Goal: Check status

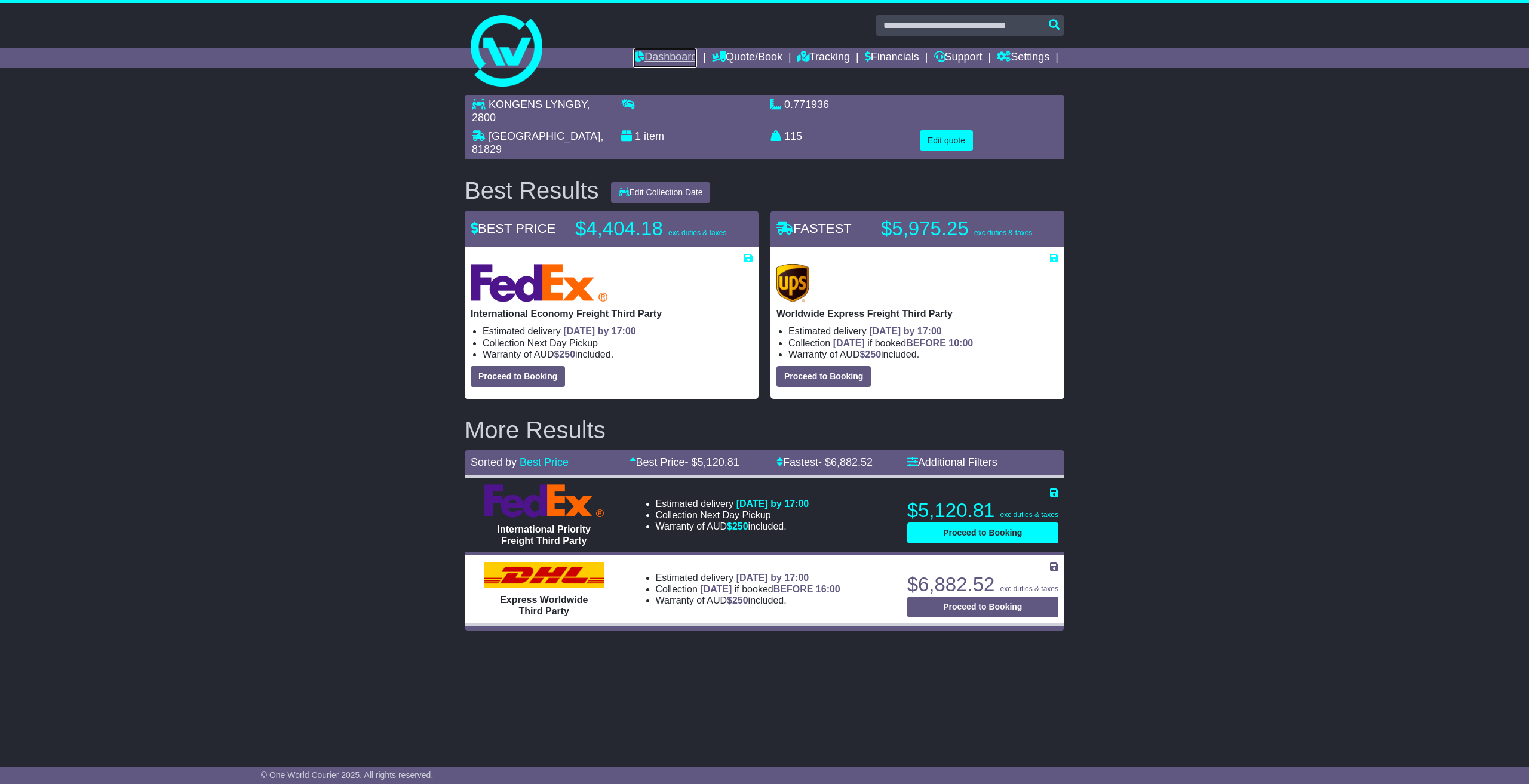
click at [651, 56] on link "Dashboard" at bounding box center [665, 58] width 64 height 20
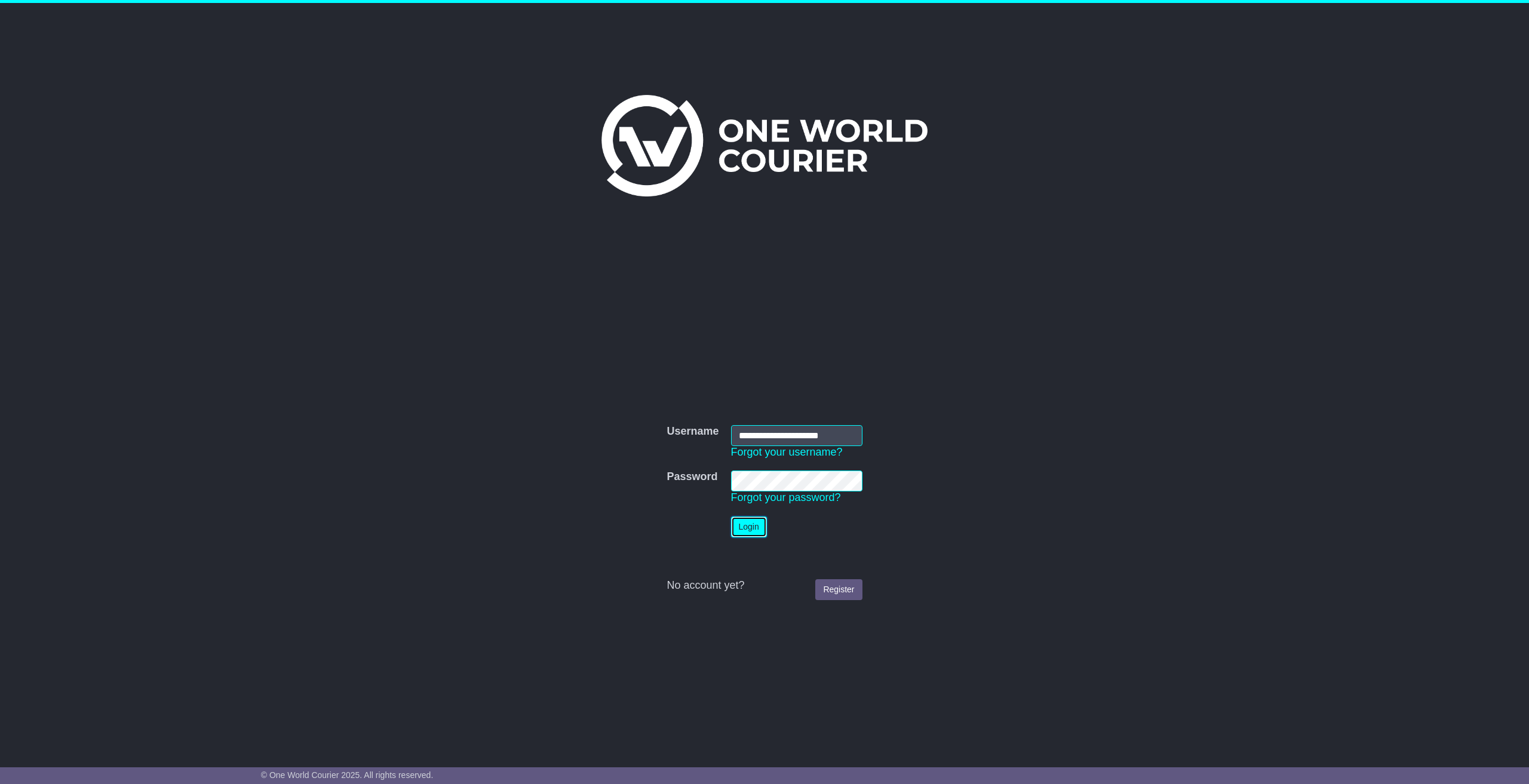
click at [740, 536] on button "Login" at bounding box center [749, 527] width 36 height 21
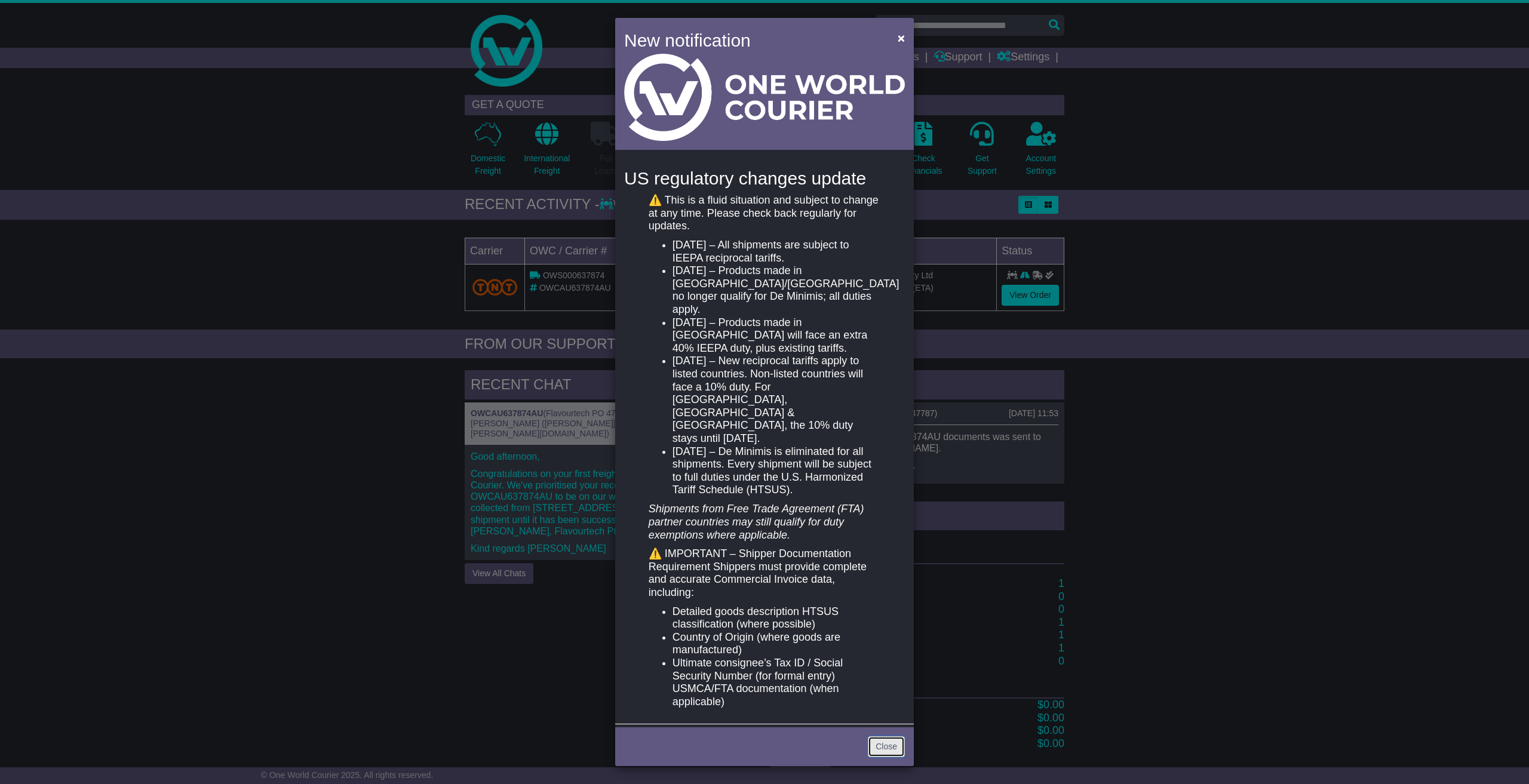
click at [876, 736] on link "Close" at bounding box center [887, 747] width 37 height 21
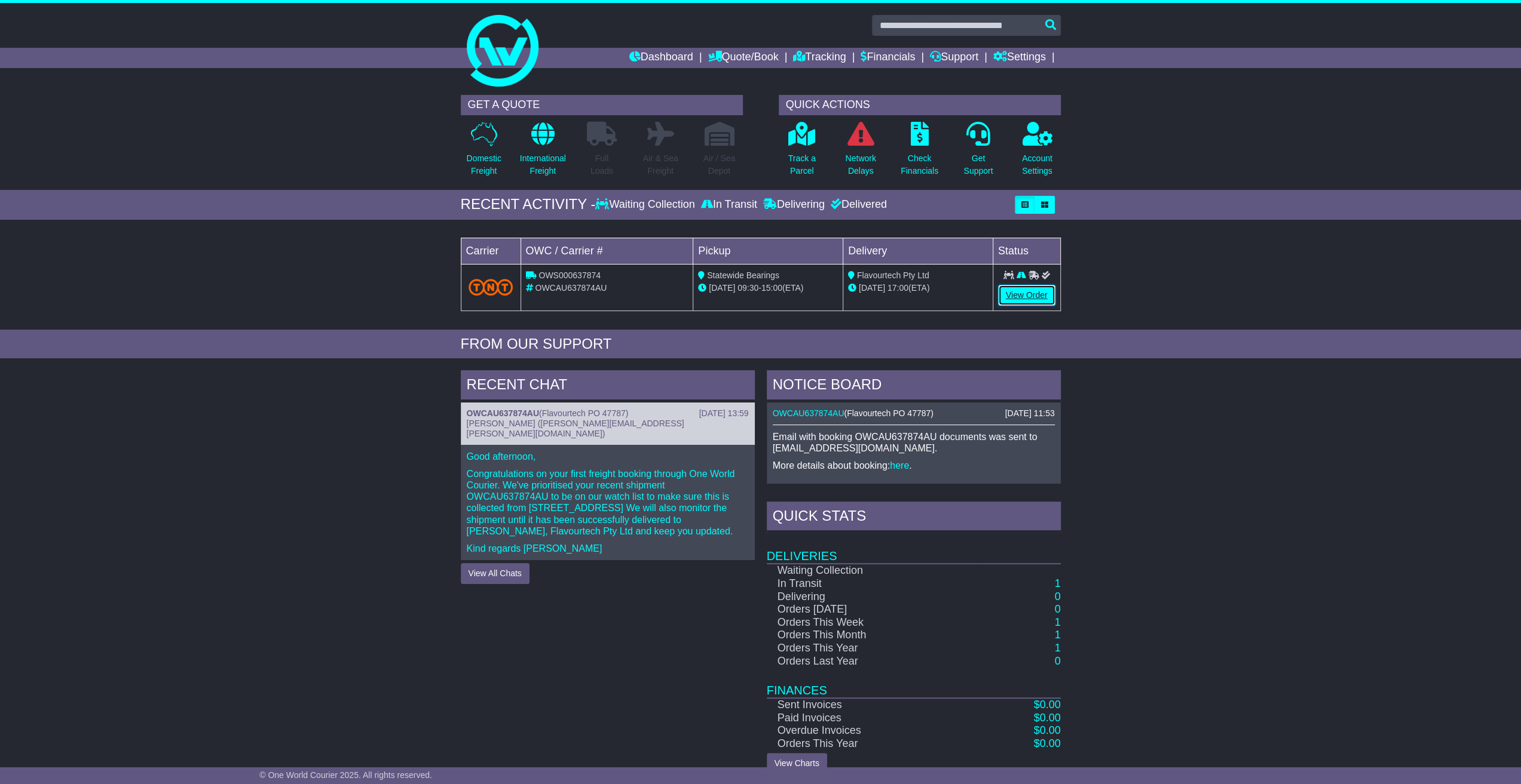
click at [1015, 295] on link "View Order" at bounding box center [1026, 295] width 57 height 21
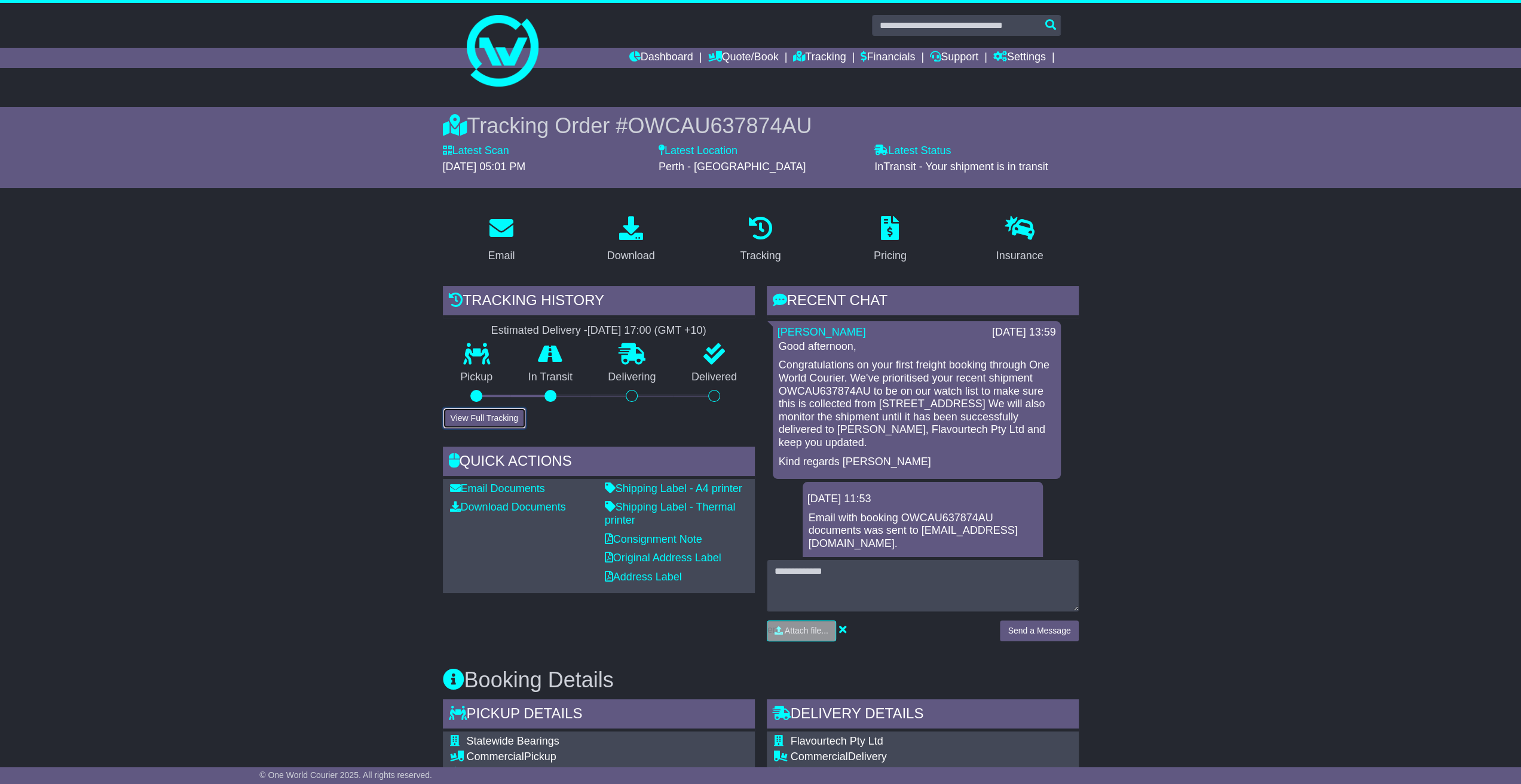
click at [496, 417] on button "View Full Tracking" at bounding box center [484, 418] width 83 height 21
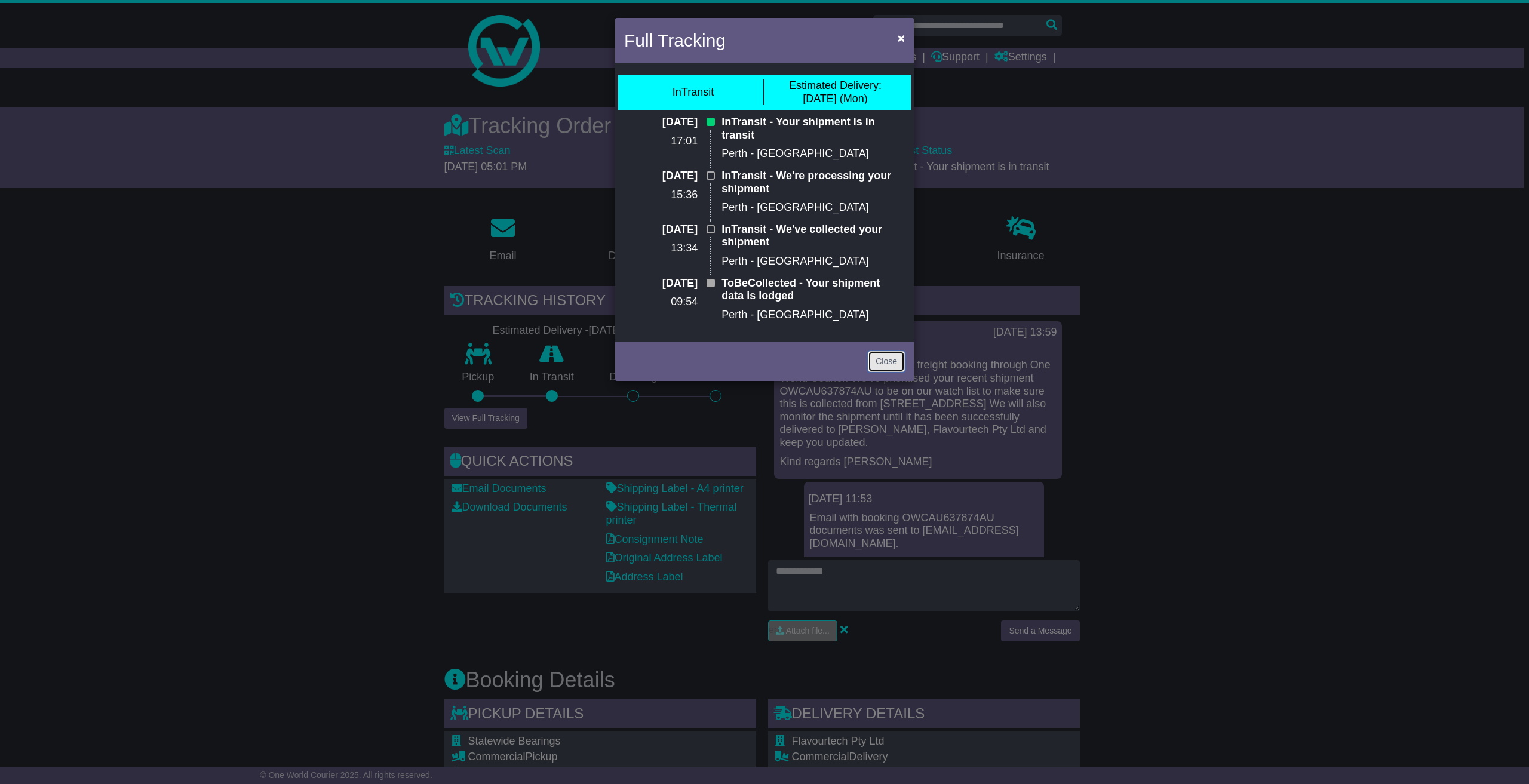
click at [890, 363] on link "Close" at bounding box center [887, 362] width 37 height 21
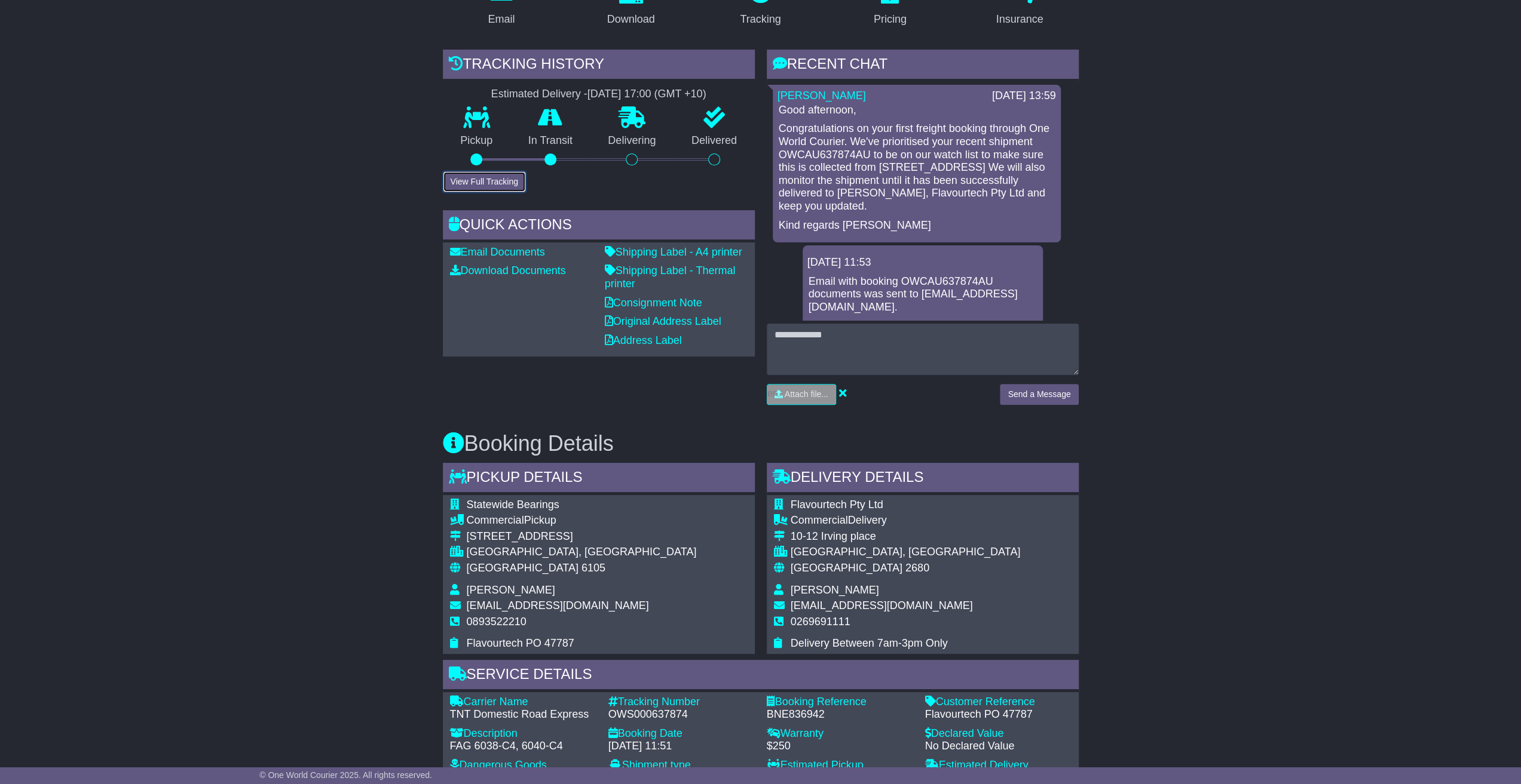
scroll to position [298, 0]
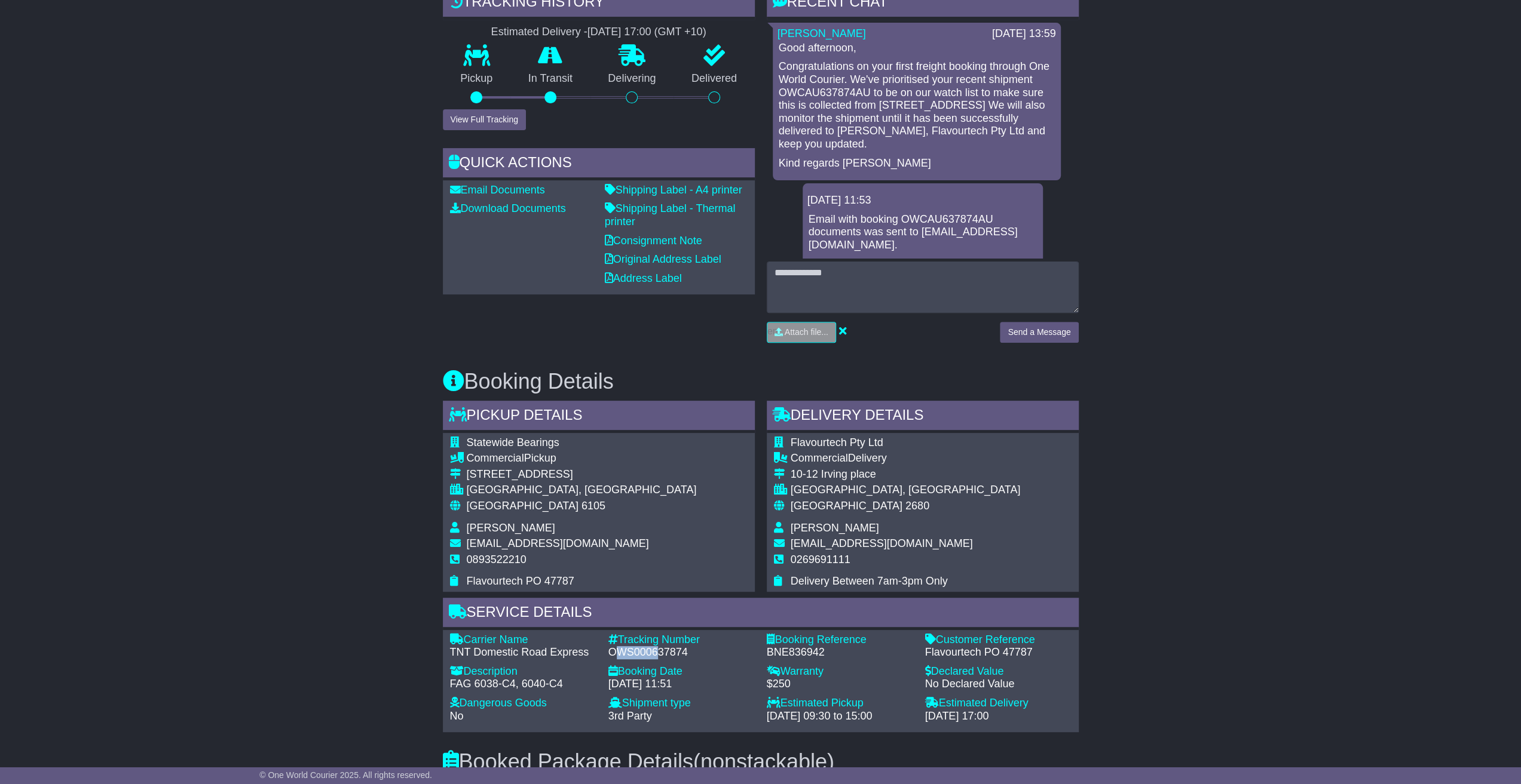
drag, startPoint x: 612, startPoint y: 653, endPoint x: 660, endPoint y: 649, distance: 48.2
click at [660, 649] on div "OWS000637874" at bounding box center [681, 653] width 146 height 13
drag, startPoint x: 609, startPoint y: 651, endPoint x: 684, endPoint y: 650, distance: 75.0
click at [684, 650] on div "OWS000637874" at bounding box center [681, 653] width 146 height 13
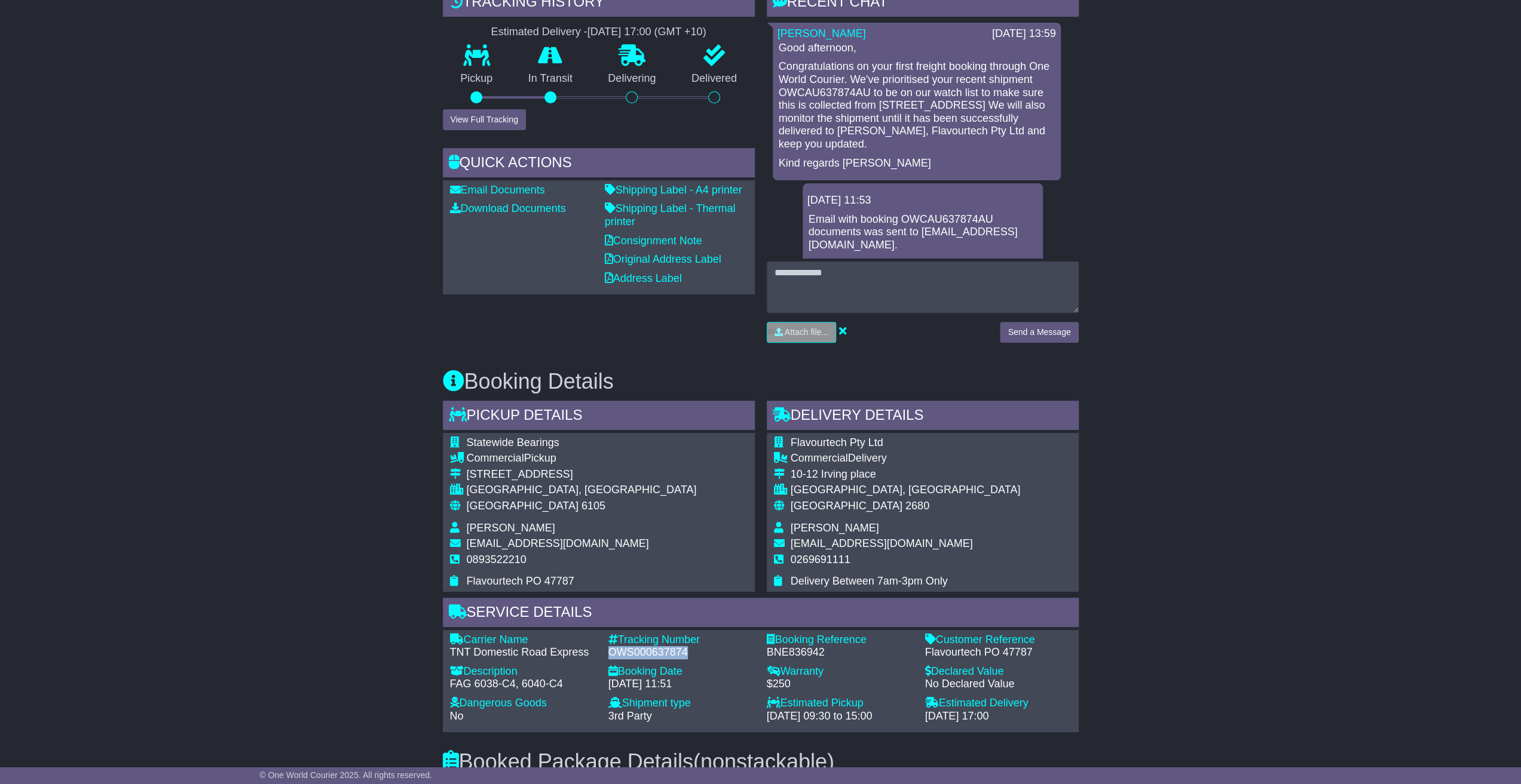
drag, startPoint x: 689, startPoint y: 650, endPoint x: 607, endPoint y: 649, distance: 82.0
click at [607, 649] on div "Tracking Number - OWS000637874" at bounding box center [682, 646] width 158 height 26
copy div "OWS000637874"
